Goal: Transaction & Acquisition: Purchase product/service

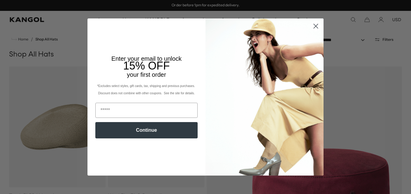
scroll to position [0, 125]
click at [312, 25] on circle "Close dialog" at bounding box center [316, 26] width 10 height 10
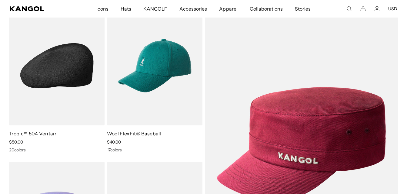
click at [34, 132] on link "Tropic™ 504 Ventair" at bounding box center [32, 134] width 47 height 6
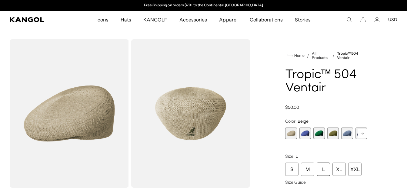
click at [360, 132] on rect at bounding box center [361, 133] width 9 height 9
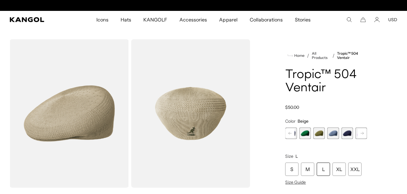
scroll to position [0, 125]
click at [363, 133] on rect at bounding box center [361, 133] width 9 height 9
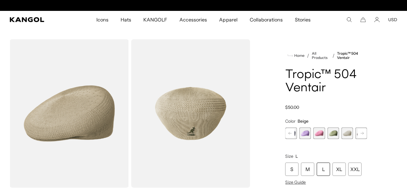
click at [363, 133] on rect at bounding box center [361, 133] width 9 height 9
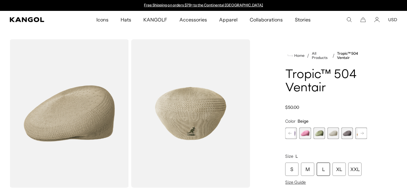
click at [363, 133] on rect at bounding box center [361, 133] width 9 height 9
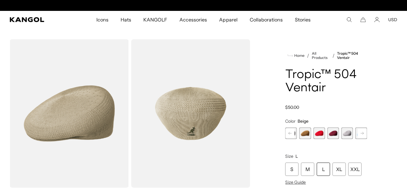
scroll to position [0, 125]
click at [360, 133] on rect at bounding box center [361, 133] width 9 height 9
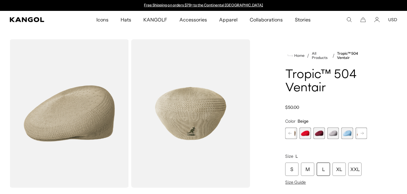
click at [362, 133] on rect at bounding box center [361, 133] width 9 height 9
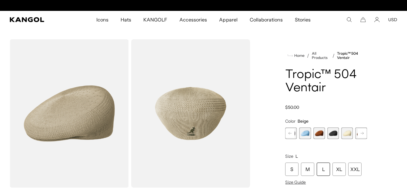
scroll to position [0, 125]
click at [335, 133] on span "18 of 22" at bounding box center [333, 134] width 12 height 12
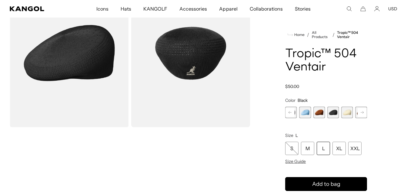
scroll to position [0, 125]
click at [338, 150] on div "XL" at bounding box center [338, 148] width 13 height 13
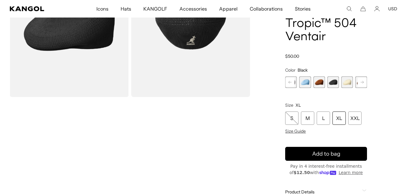
scroll to position [121, 0]
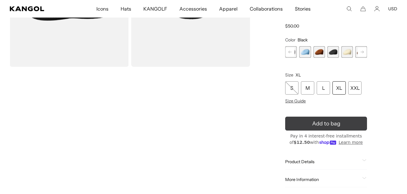
click at [328, 124] on icon "submit" at bounding box center [326, 124] width 12 height 12
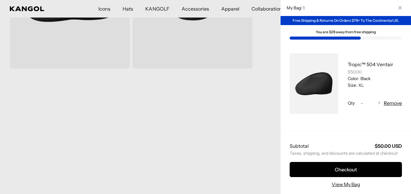
scroll to position [0, 0]
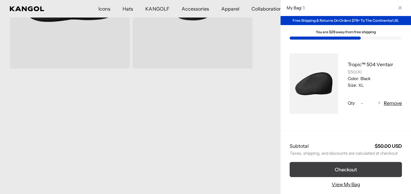
click at [342, 165] on button "Checkout" at bounding box center [346, 169] width 112 height 15
